Goal: Transaction & Acquisition: Purchase product/service

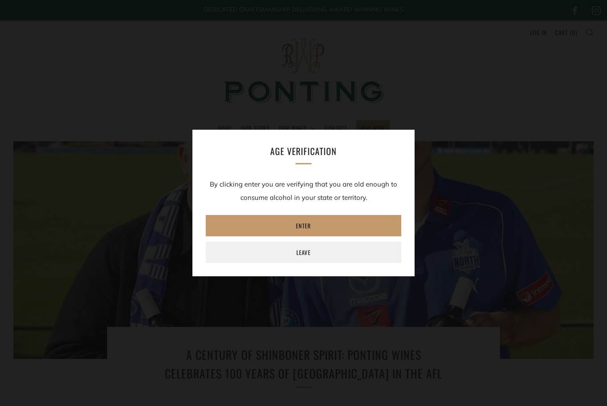
click at [254, 227] on link "Enter" at bounding box center [304, 225] width 196 height 21
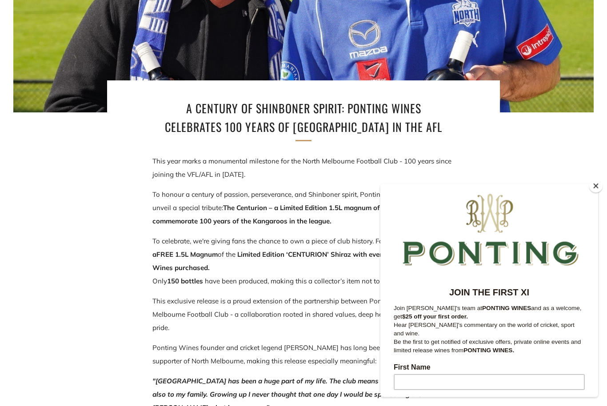
scroll to position [248, 0]
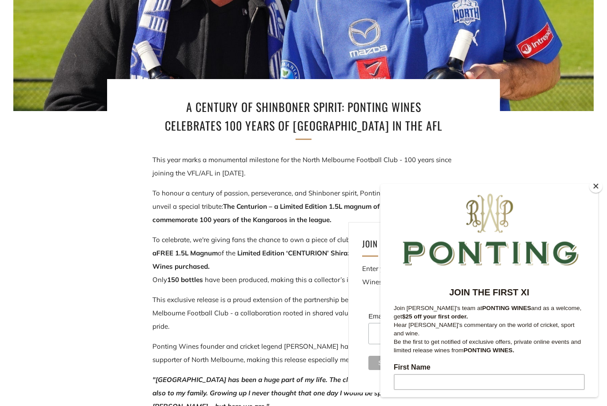
click at [592, 193] on button "Close" at bounding box center [595, 186] width 13 height 13
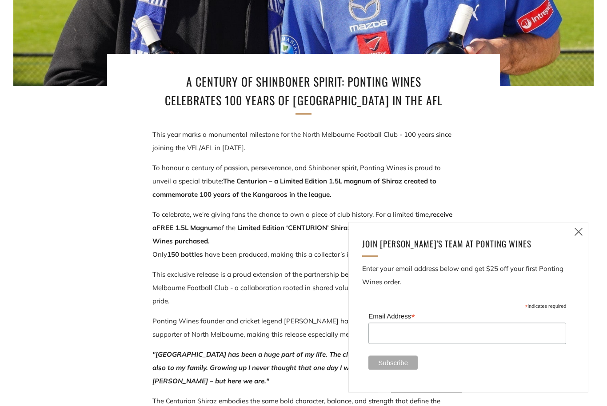
scroll to position [273, 0]
click at [579, 237] on icon at bounding box center [578, 231] width 11 height 11
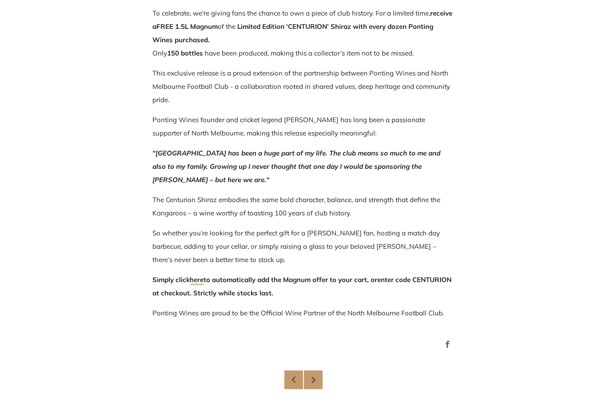
scroll to position [475, 0]
click at [290, 383] on link "Older Post" at bounding box center [293, 380] width 19 height 19
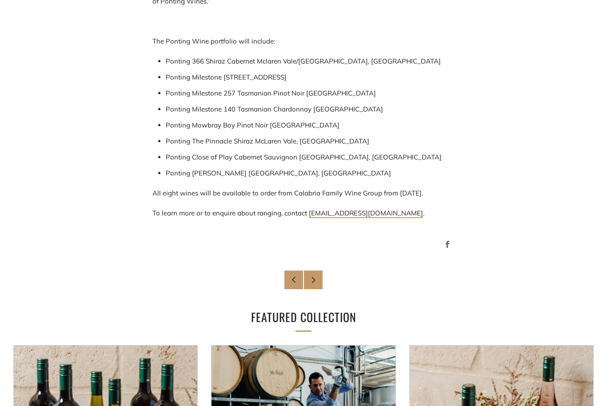
scroll to position [913, 0]
click at [310, 281] on icon at bounding box center [313, 279] width 7 height 7
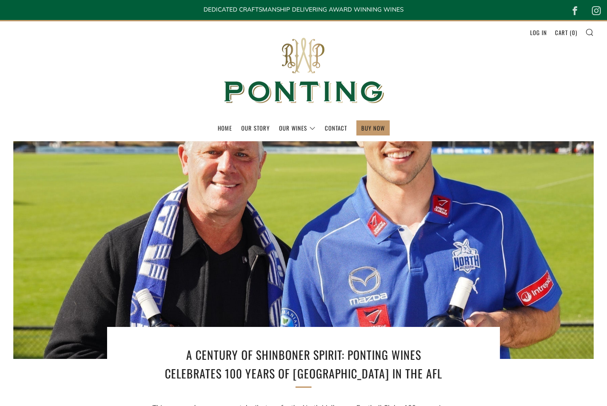
click at [540, 33] on link "Log in" at bounding box center [538, 32] width 17 height 14
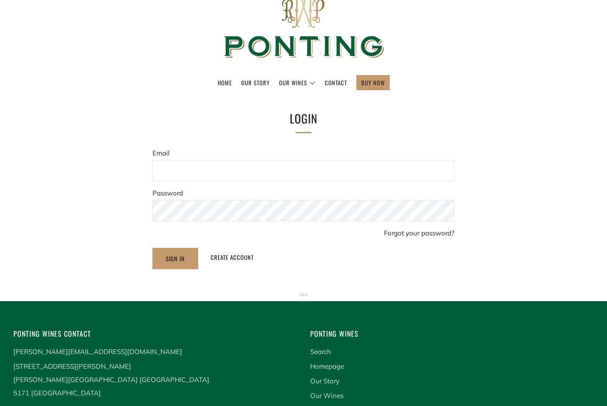
scroll to position [45, 0]
click at [227, 263] on link "Create account" at bounding box center [232, 257] width 43 height 12
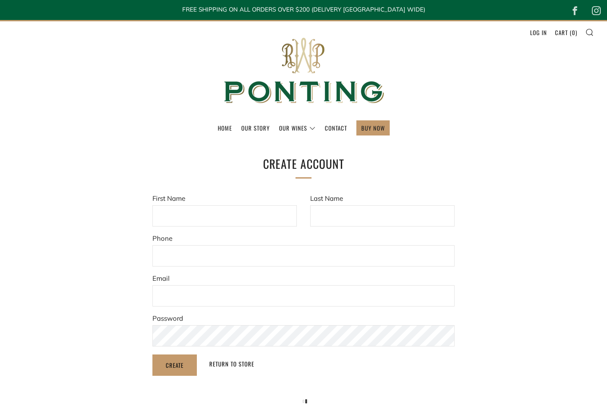
click at [172, 212] on input "First Name" at bounding box center [224, 215] width 144 height 21
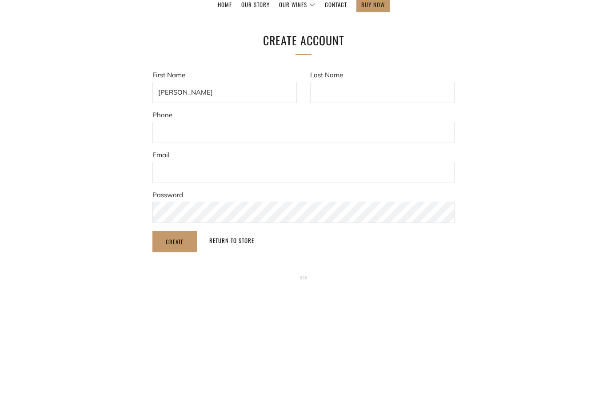
type input "Stephen"
click at [330, 205] on input "Last Name" at bounding box center [382, 215] width 144 height 21
type input "Lamb"
click at [168, 245] on input"] "text" at bounding box center [303, 255] width 302 height 21
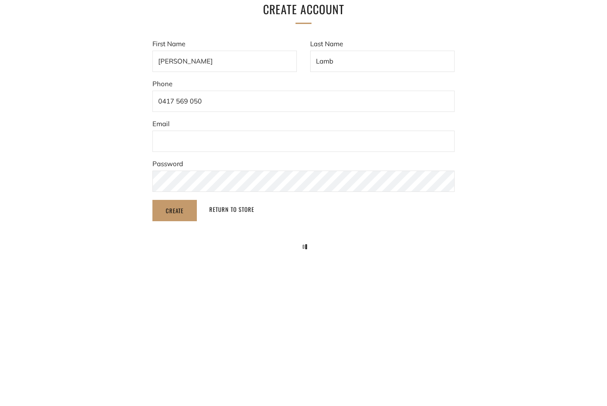
type input"] "0417 569 050"
click at [178, 285] on input "Email" at bounding box center [303, 295] width 302 height 21
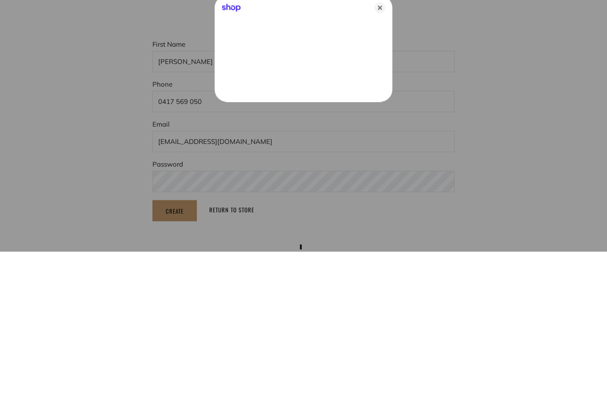
type input "sandklamb@bigpond.com"
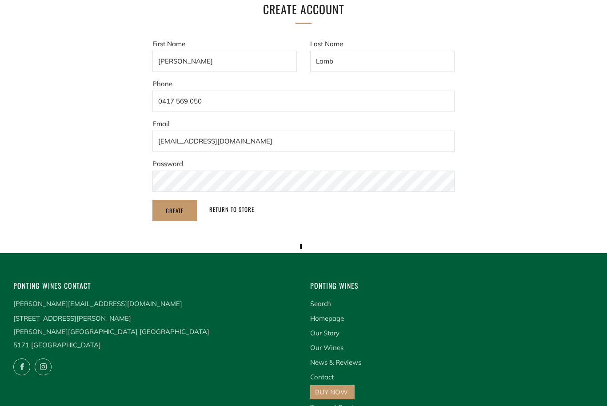
scroll to position [169, 0]
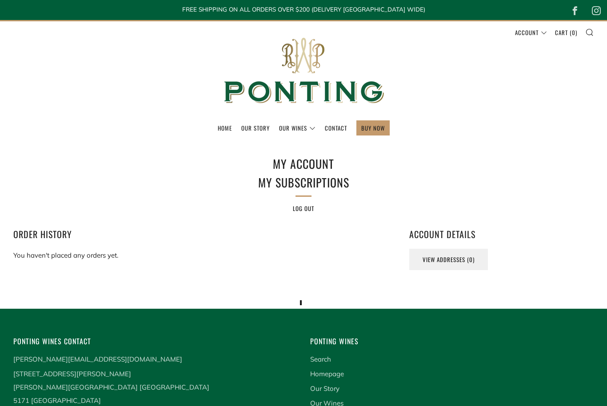
click at [0, 0] on link "The Collection" at bounding box center [0, 0] width 0 height 0
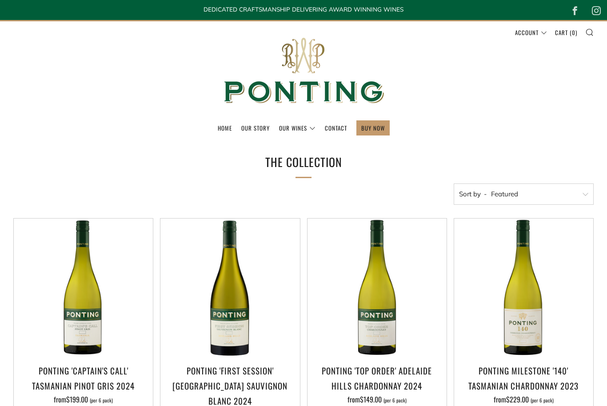
click at [491, 128] on ul "Home Our Story Our Wines The Collection News & Reviews" at bounding box center [303, 127] width 580 height 15
click at [370, 124] on link "BUY NOW" at bounding box center [373, 128] width 24 height 14
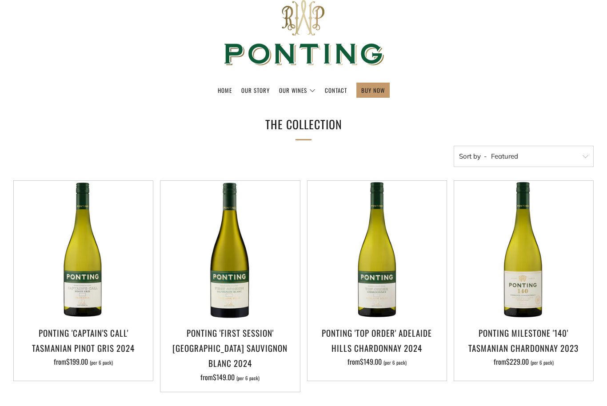
scroll to position [38, 0]
click at [587, 153] on select "Featured Best Selling Alphabetically, A-Z Alphabetically, Z-A Price, low to hig…" at bounding box center [524, 156] width 140 height 21
select select "price-ascending"
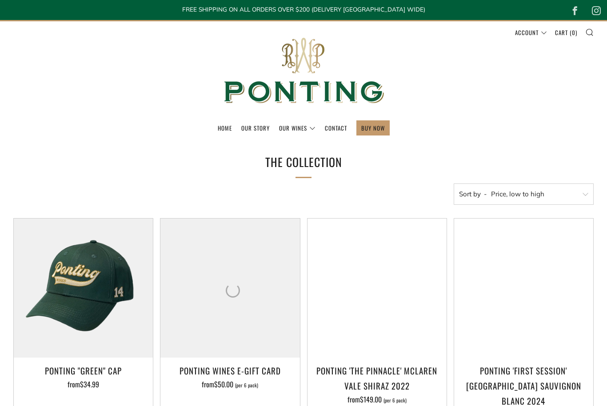
select select "price-ascending"
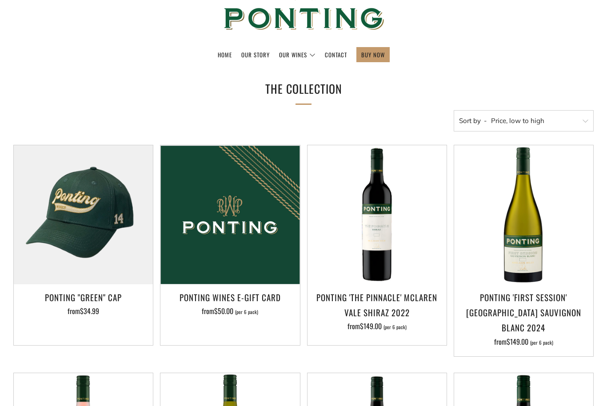
scroll to position [73, 0]
click at [369, 304] on h3 "Ponting 'The Pinnacle' McLaren Vale Shiraz 2022" at bounding box center [377, 305] width 130 height 30
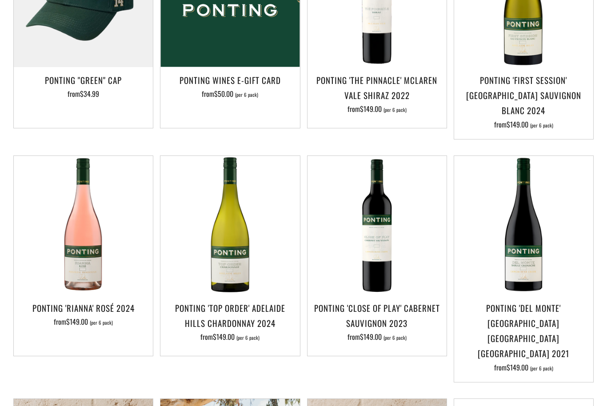
scroll to position [291, 0]
click at [387, 300] on h3 "Ponting 'Close of Play' Cabernet Sauvignon 2023" at bounding box center [377, 315] width 130 height 30
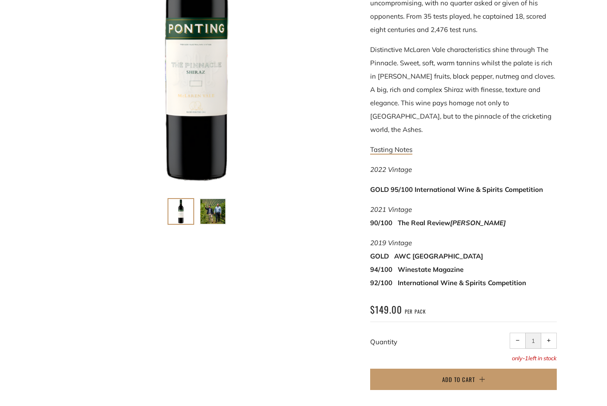
scroll to position [263, 0]
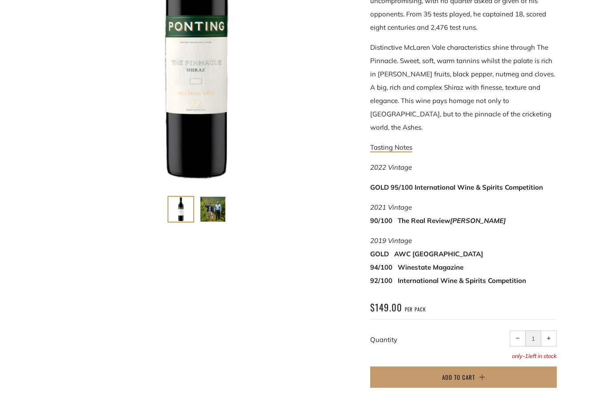
click at [497, 367] on button "Add to Cart" at bounding box center [463, 377] width 187 height 21
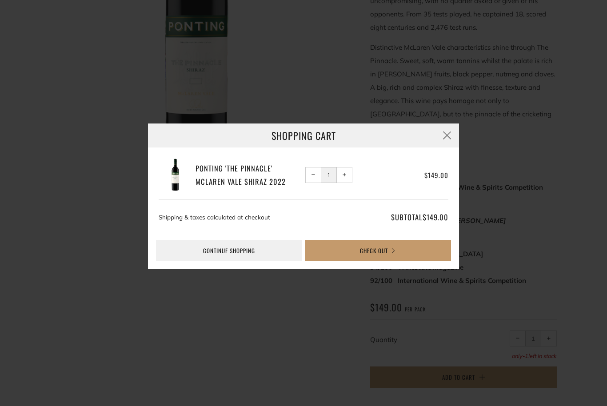
click at [214, 261] on link "Continue shopping" at bounding box center [229, 250] width 146 height 21
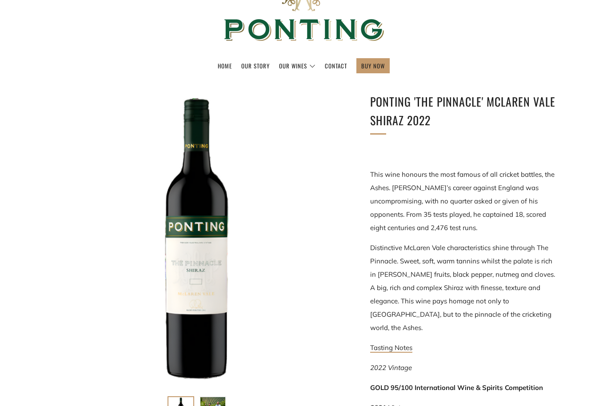
scroll to position [0, 0]
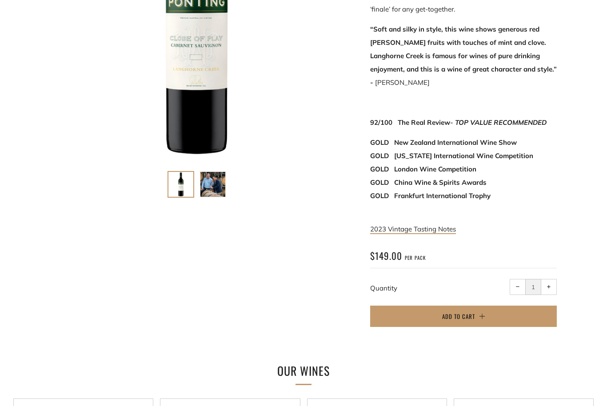
scroll to position [296, 0]
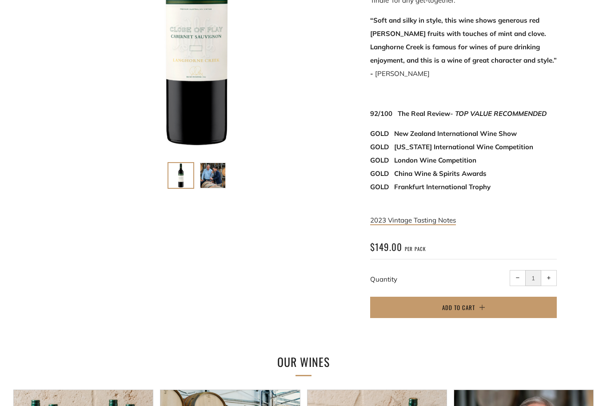
click at [486, 297] on button "Add to Cart" at bounding box center [463, 307] width 187 height 21
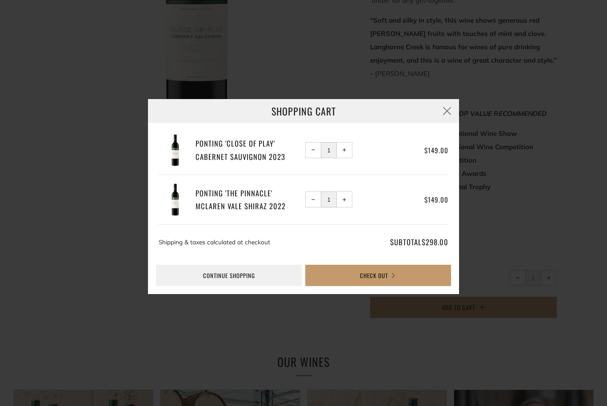
click at [218, 286] on link "Continue shopping" at bounding box center [229, 275] width 146 height 21
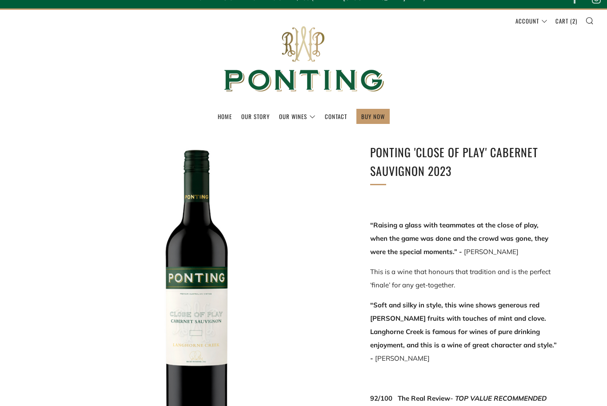
scroll to position [0, 0]
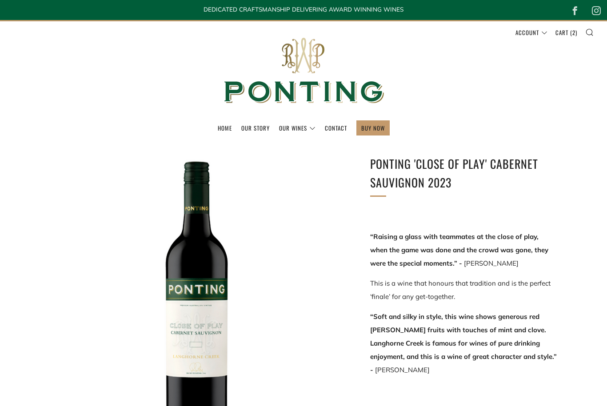
click at [567, 32] on link "Cart ( 2 )" at bounding box center [566, 32] width 22 height 14
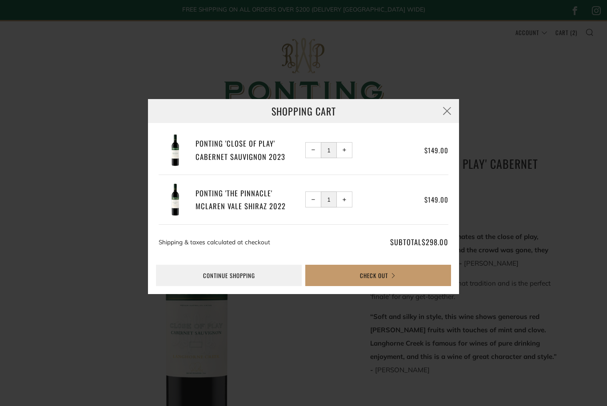
click at [358, 277] on button "Check Out" at bounding box center [378, 275] width 146 height 21
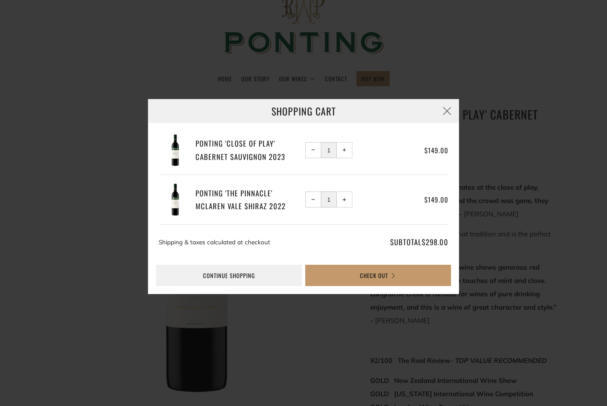
click at [209, 274] on link "Continue shopping" at bounding box center [229, 275] width 146 height 21
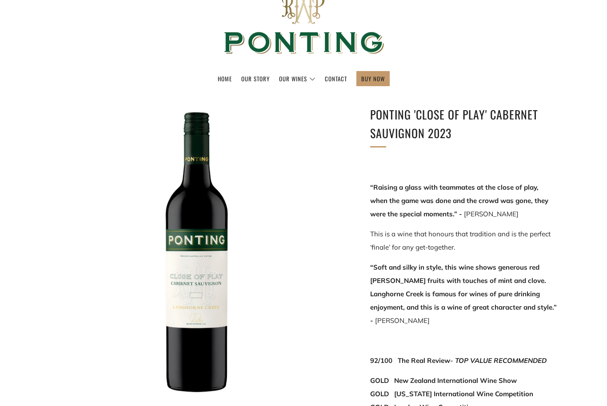
click at [222, 80] on link "Home" at bounding box center [225, 79] width 14 height 14
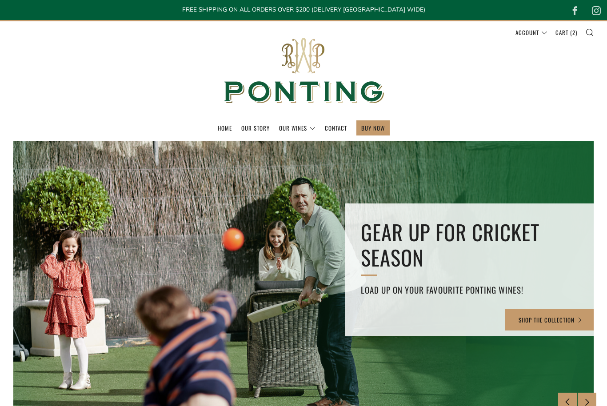
click at [221, 128] on link "Home" at bounding box center [225, 128] width 14 height 14
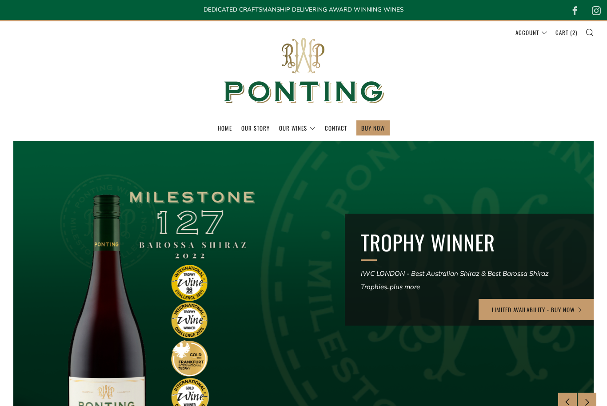
click at [224, 124] on link "Home" at bounding box center [225, 128] width 14 height 14
click at [81, 120] on header "Menu Search Cart Home Our Story Our Wines 2 )" at bounding box center [303, 80] width 607 height 121
click at [0, 0] on link "Account" at bounding box center [0, 0] width 0 height 0
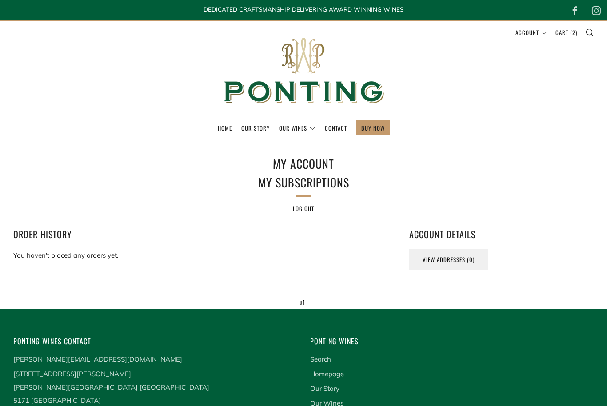
click at [220, 128] on link "Home" at bounding box center [225, 128] width 14 height 14
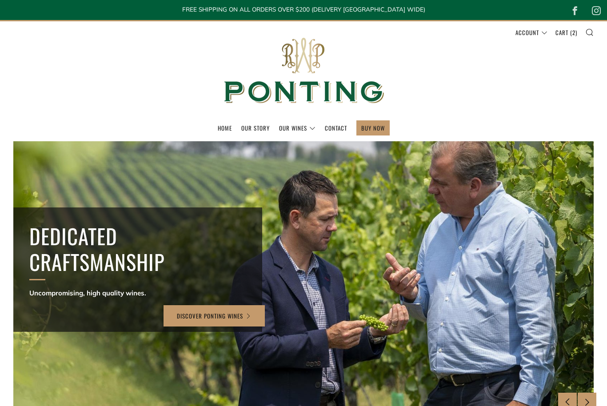
click at [219, 129] on link "Home" at bounding box center [225, 128] width 14 height 14
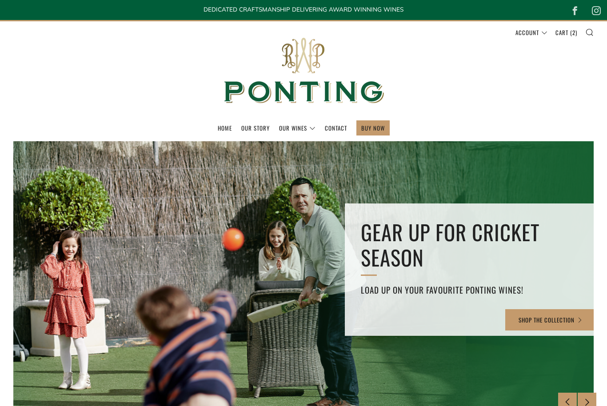
click at [0, 0] on link "The Collection" at bounding box center [0, 0] width 0 height 0
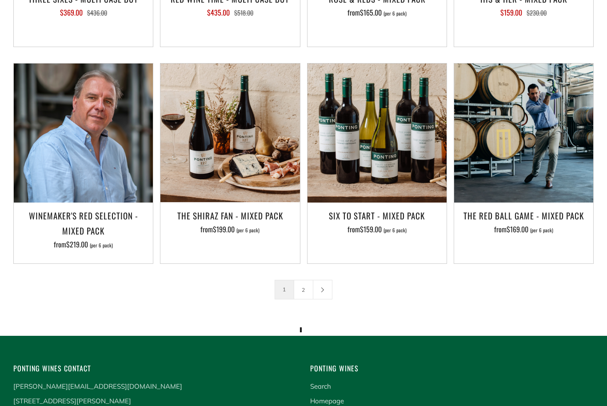
scroll to position [1303, 0]
click at [323, 287] on icon at bounding box center [322, 289] width 5 height 5
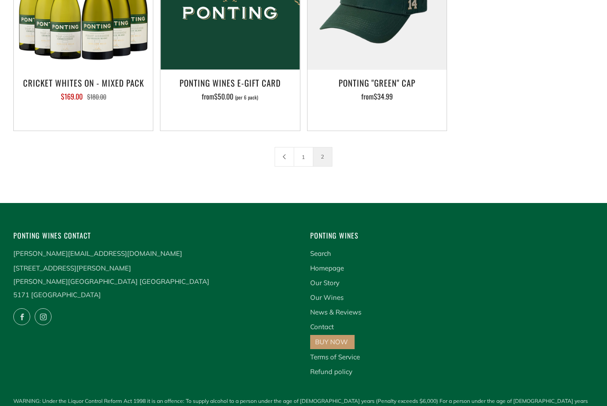
scroll to position [287, 0]
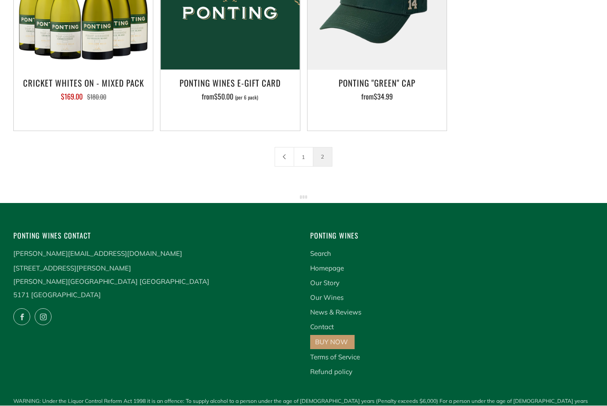
click at [322, 269] on link "Homepage" at bounding box center [327, 268] width 34 height 8
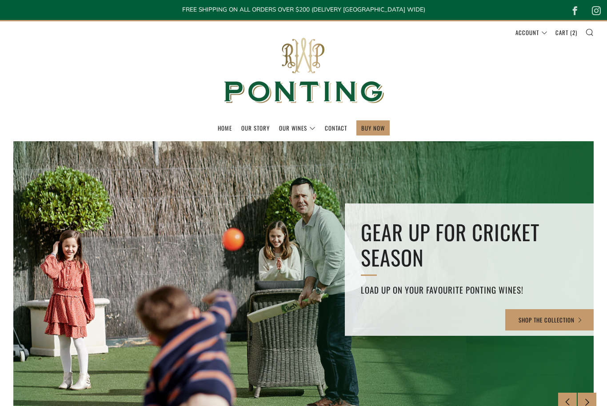
click at [222, 129] on link "Home" at bounding box center [225, 128] width 14 height 14
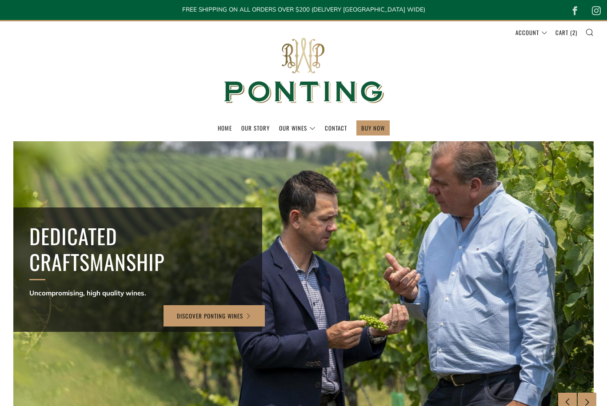
click at [0, 0] on link "The Collection" at bounding box center [0, 0] width 0 height 0
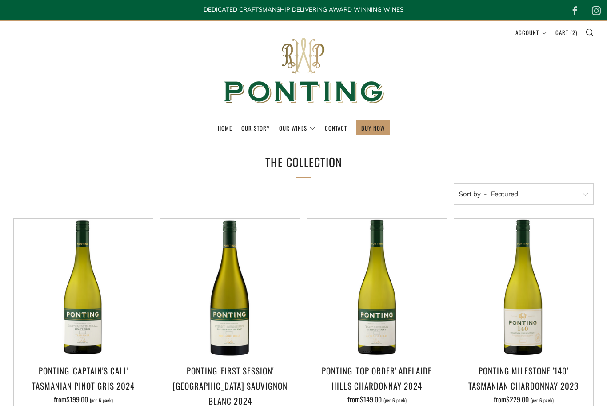
click at [567, 32] on link "Cart ( 2 )" at bounding box center [566, 32] width 22 height 14
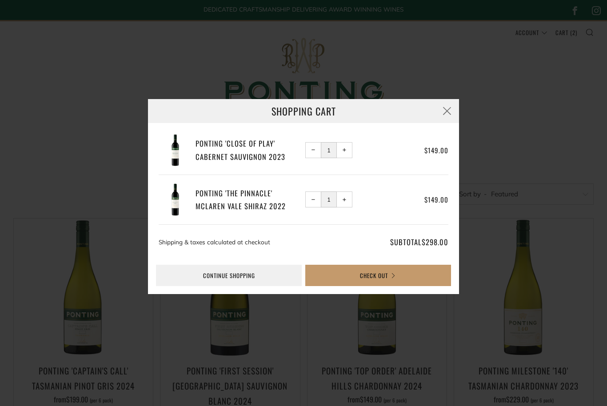
click at [365, 274] on button "Check Out" at bounding box center [378, 275] width 146 height 21
